Goal: Task Accomplishment & Management: Manage account settings

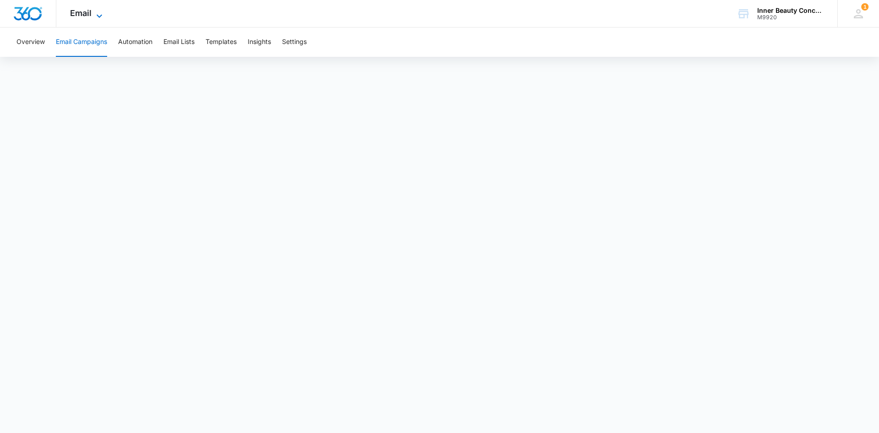
click at [100, 14] on icon at bounding box center [99, 16] width 11 height 11
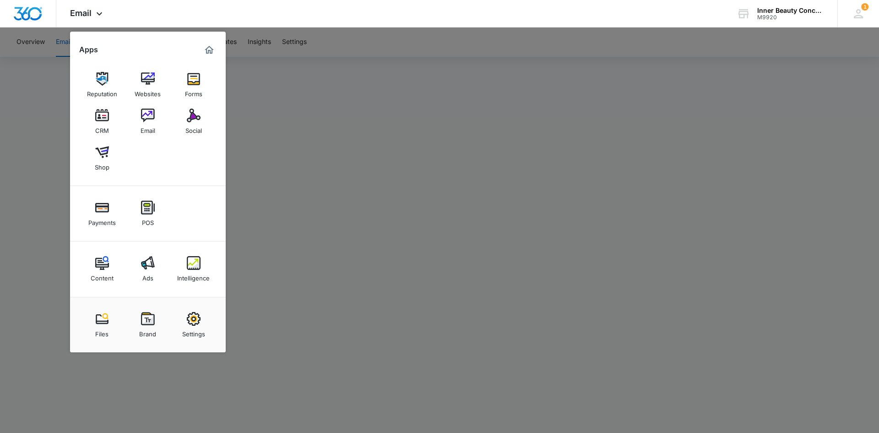
click at [152, 119] on img at bounding box center [148, 116] width 14 height 14
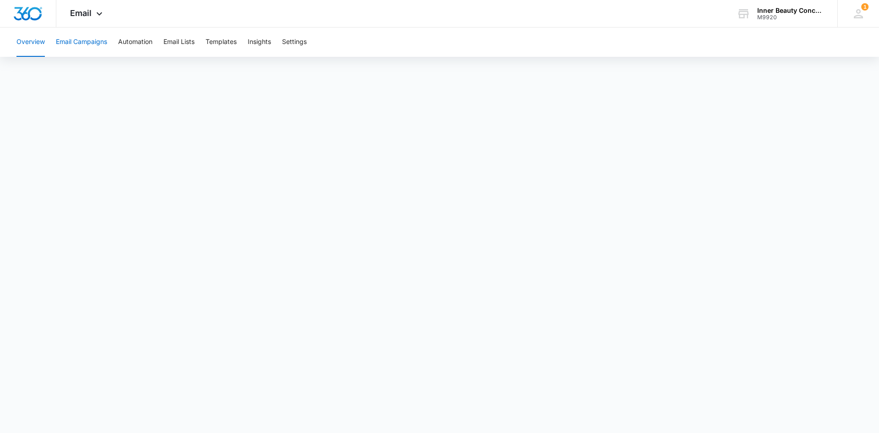
click at [88, 42] on button "Email Campaigns" at bounding box center [81, 41] width 51 height 29
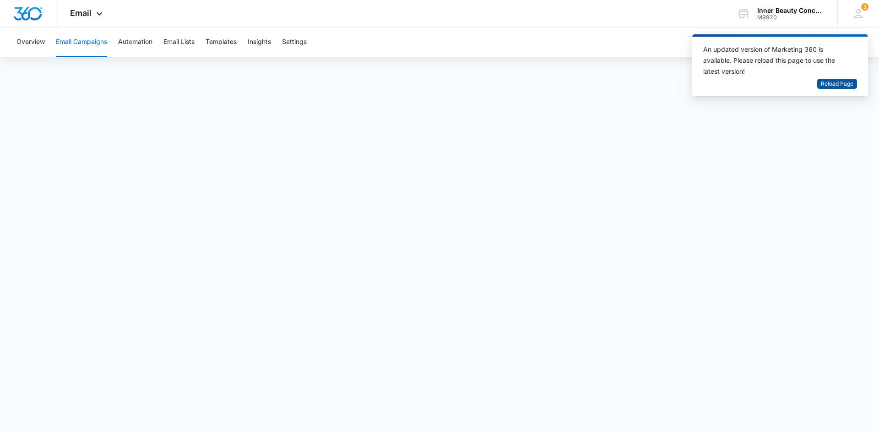
click at [839, 82] on span "Reload Page" at bounding box center [837, 84] width 33 height 9
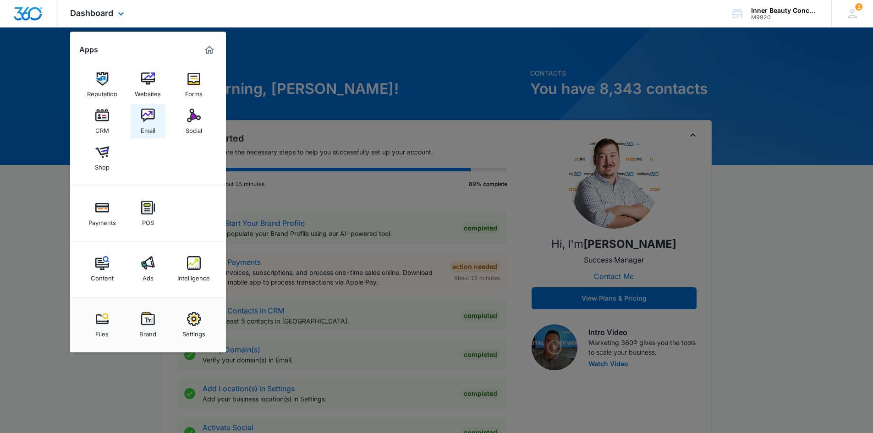
click at [146, 121] on img at bounding box center [148, 116] width 14 height 14
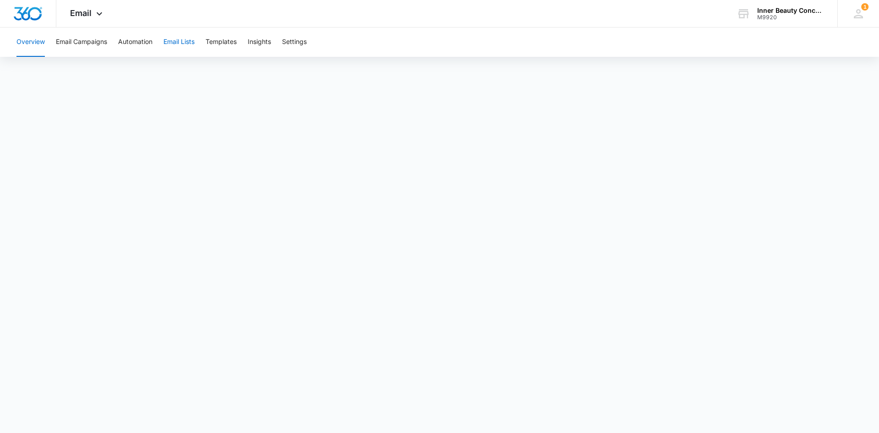
click at [176, 43] on button "Email Lists" at bounding box center [179, 41] width 31 height 29
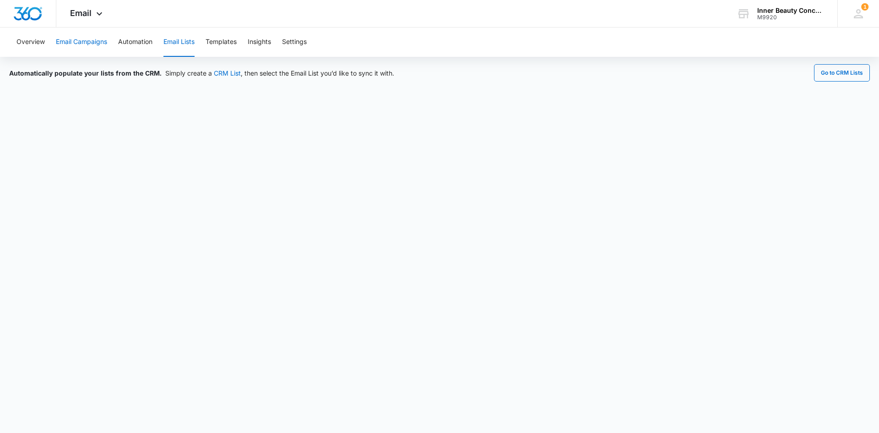
click at [91, 43] on button "Email Campaigns" at bounding box center [81, 41] width 51 height 29
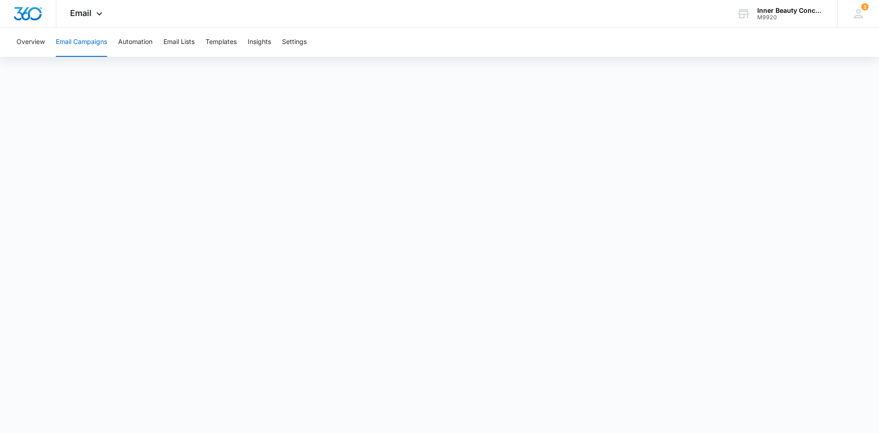
click at [78, 55] on button "Email Campaigns" at bounding box center [81, 41] width 51 height 29
click at [84, 48] on button "Email Campaigns" at bounding box center [81, 41] width 51 height 29
